Goal: Task Accomplishment & Management: Manage account settings

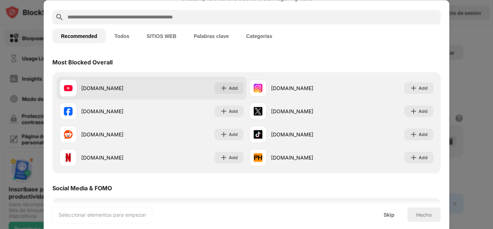
scroll to position [36, 0]
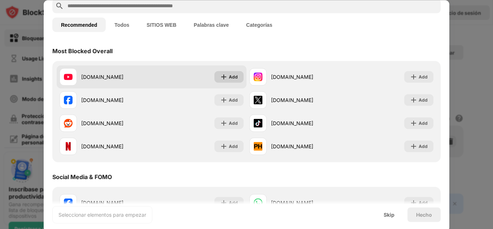
click at [229, 78] on div "Add" at bounding box center [233, 76] width 9 height 7
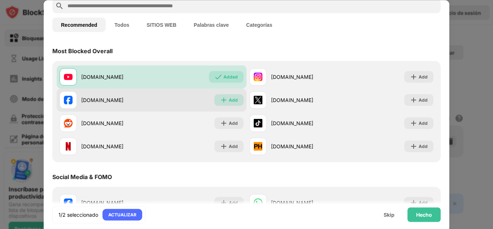
click at [229, 100] on div "Add" at bounding box center [233, 99] width 9 height 7
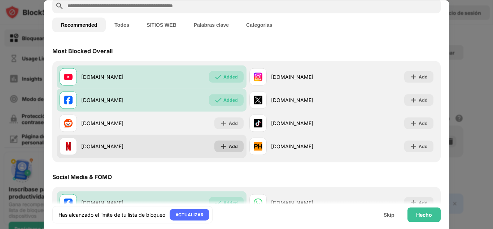
click at [229, 142] on div "Add" at bounding box center [229, 146] width 29 height 12
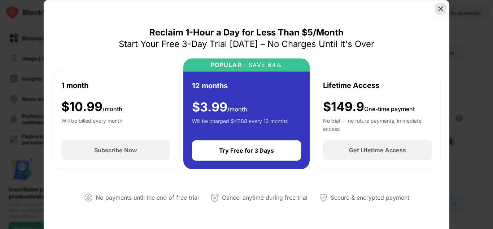
click at [440, 9] on img at bounding box center [440, 8] width 7 height 7
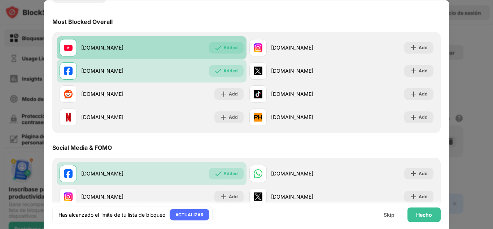
scroll to position [36, 0]
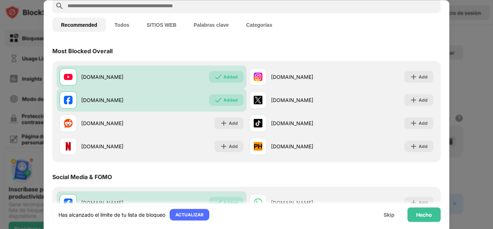
click at [159, 21] on button "SITIOS WEB" at bounding box center [161, 24] width 47 height 14
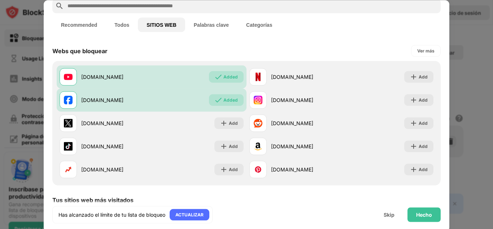
click at [74, 26] on button "Recommended" at bounding box center [78, 24] width 53 height 14
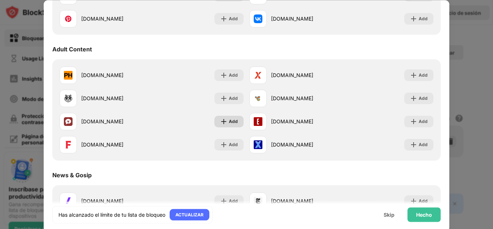
scroll to position [253, 0]
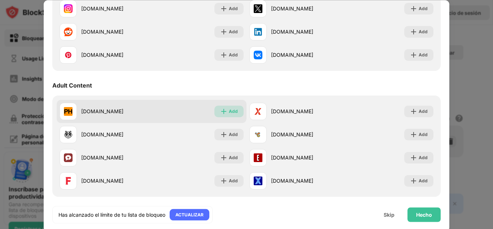
click at [229, 110] on div "Add" at bounding box center [233, 111] width 9 height 7
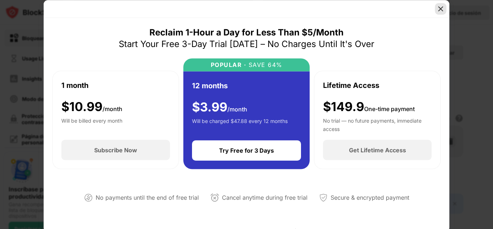
click at [441, 5] on img at bounding box center [440, 8] width 7 height 7
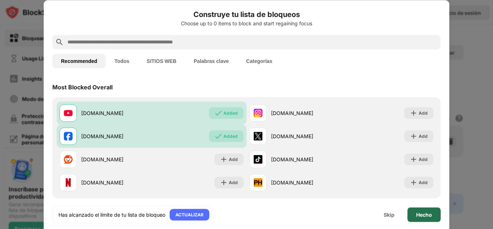
click at [431, 212] on div "Hecho" at bounding box center [424, 214] width 16 height 6
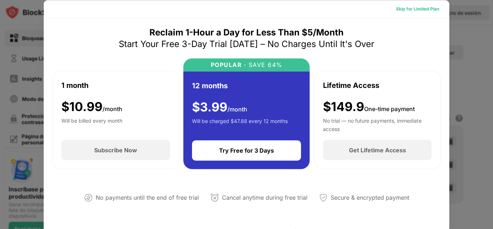
click at [427, 9] on div "Skip for Limited Plan" at bounding box center [417, 8] width 43 height 7
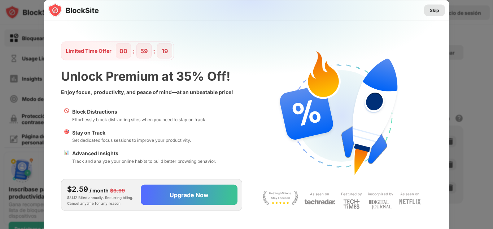
click at [435, 9] on div "Skip" at bounding box center [434, 10] width 9 height 7
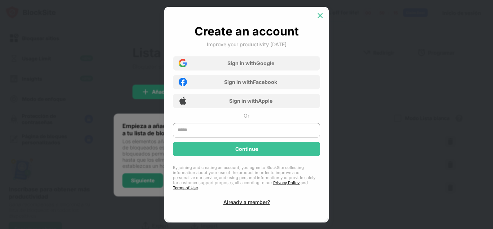
click at [317, 14] on img at bounding box center [320, 15] width 7 height 7
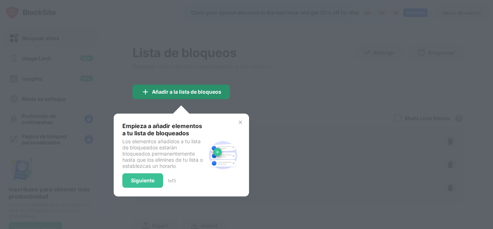
click at [200, 95] on div "Añadir a la lista de bloqueos" at bounding box center [182, 92] width 98 height 14
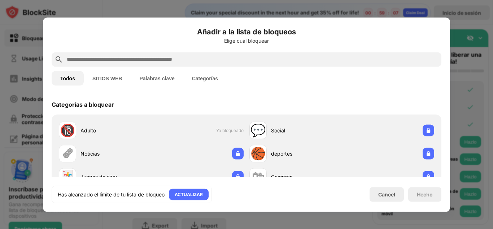
click at [471, 49] on div at bounding box center [246, 114] width 493 height 229
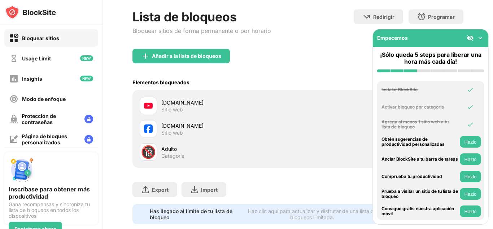
scroll to position [57, 0]
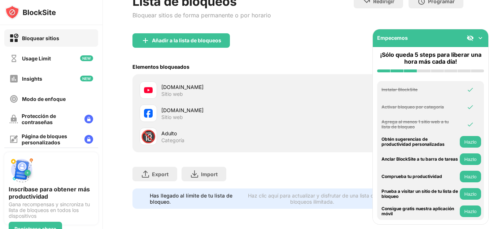
click at [481, 38] on img at bounding box center [480, 37] width 7 height 7
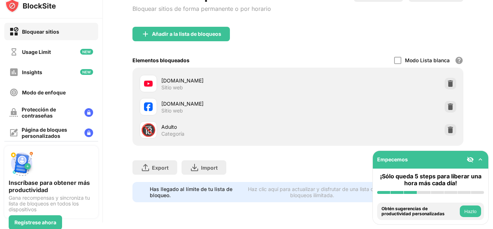
scroll to position [7, 0]
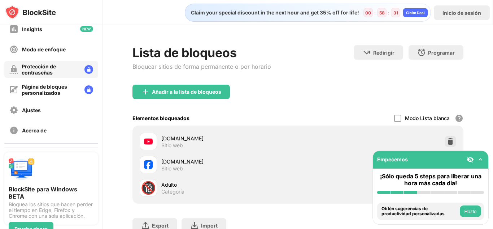
scroll to position [72, 0]
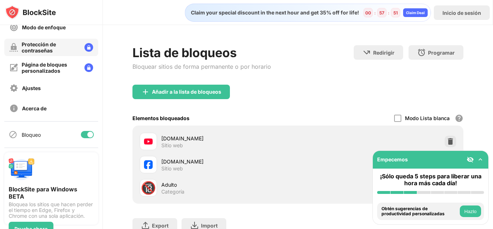
click at [52, 44] on div "Protección de contraseñas" at bounding box center [50, 47] width 57 height 12
